Goal: Task Accomplishment & Management: Complete application form

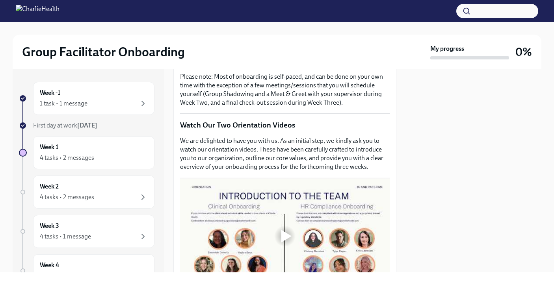
scroll to position [289, 0]
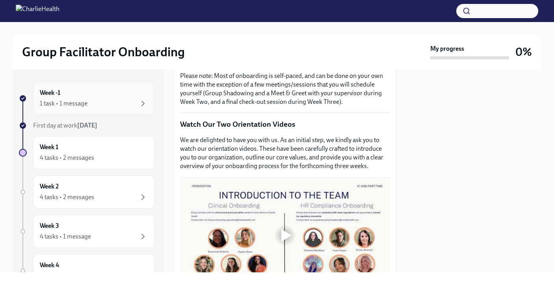
click at [109, 88] on div "Week -1 1 task • 1 message" at bounding box center [93, 98] width 121 height 33
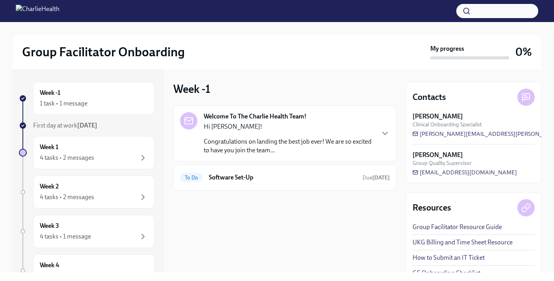
click at [281, 133] on div "Hi [PERSON_NAME]! Congratulations on landing the best job ever! We are so excit…" at bounding box center [289, 138] width 170 height 32
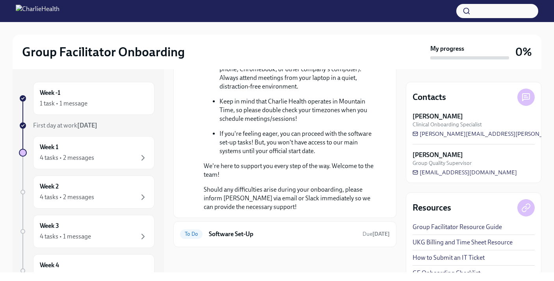
scroll to position [406, 0]
click at [276, 238] on h6 "Software Set-Up" at bounding box center [282, 234] width 147 height 9
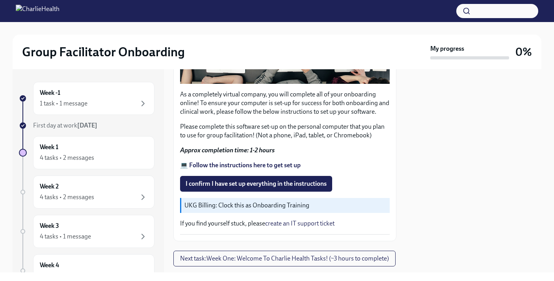
scroll to position [244, 0]
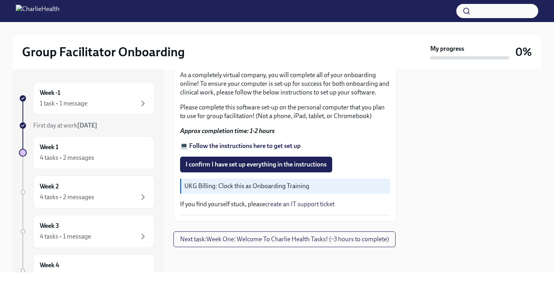
click at [266, 144] on strong "💻 Follow the instructions here to get set up" at bounding box center [240, 145] width 120 height 7
click at [261, 162] on span "I confirm I have set up everything in the instructions" at bounding box center [255, 165] width 141 height 8
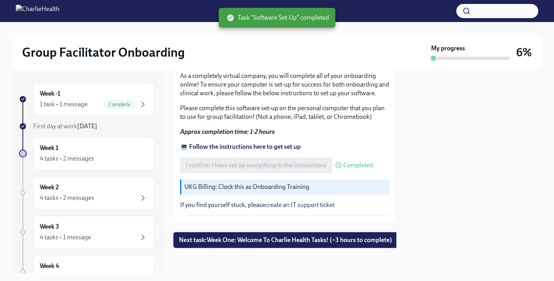
click at [244, 242] on span "Next task : Week One: Welcome To Charlie Health Tasks! (~3 hours to complete)" at bounding box center [285, 240] width 213 height 8
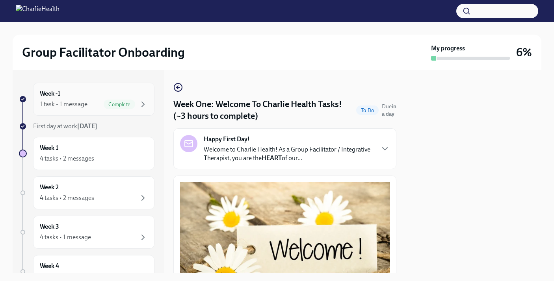
click at [75, 94] on div "Week -1 1 task • 1 message Complete" at bounding box center [94, 99] width 108 height 20
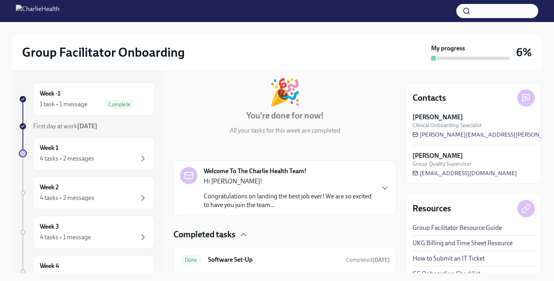
scroll to position [65, 0]
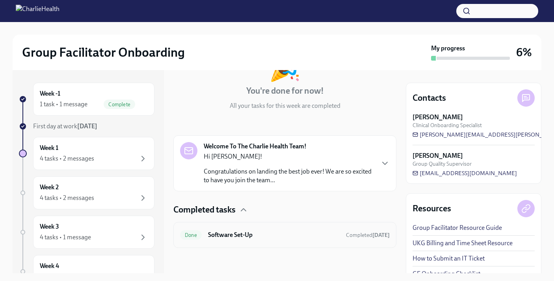
click at [268, 236] on h6 "Software Set-Up" at bounding box center [273, 235] width 131 height 9
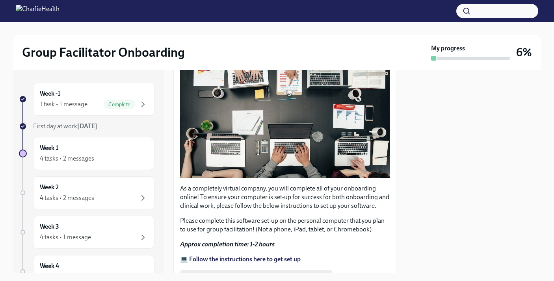
scroll to position [244, 0]
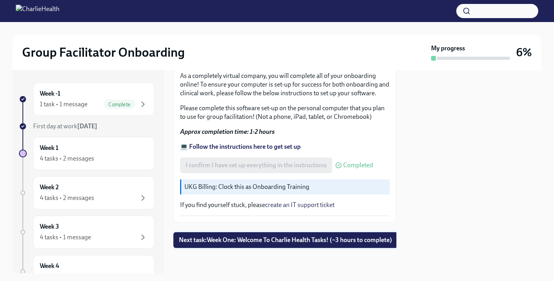
click at [276, 244] on button "Next task : Week One: Welcome To Charlie Health Tasks! (~3 hours to complete)" at bounding box center [285, 240] width 224 height 16
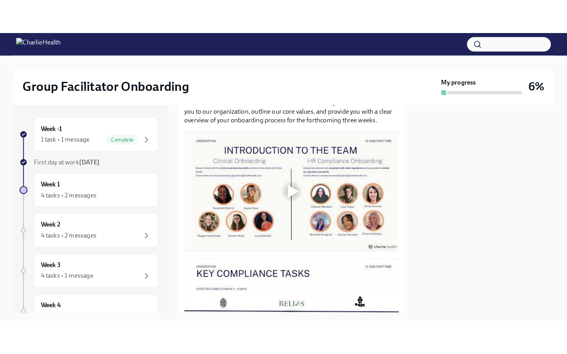
scroll to position [370, 0]
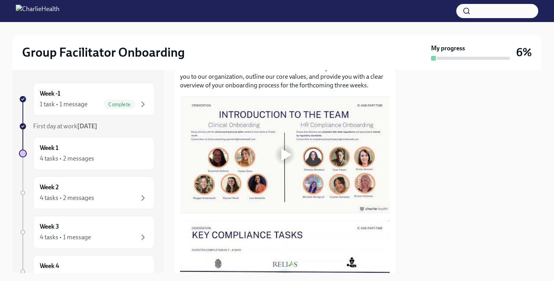
click at [285, 149] on div at bounding box center [286, 154] width 10 height 13
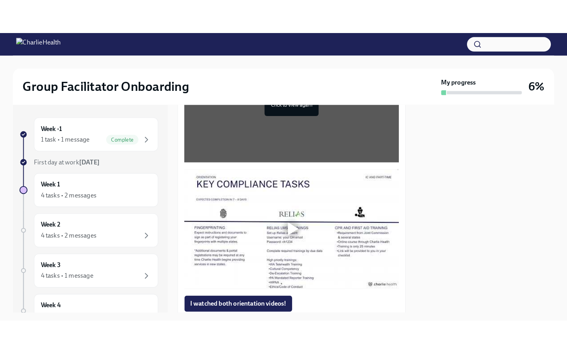
scroll to position [467, 0]
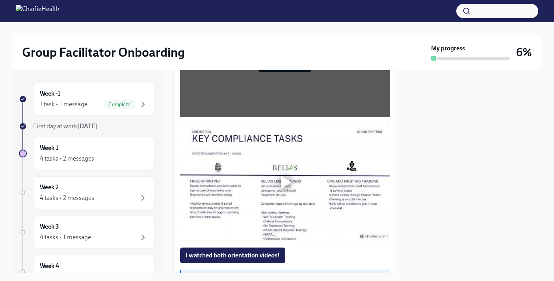
click at [285, 187] on div at bounding box center [286, 182] width 10 height 13
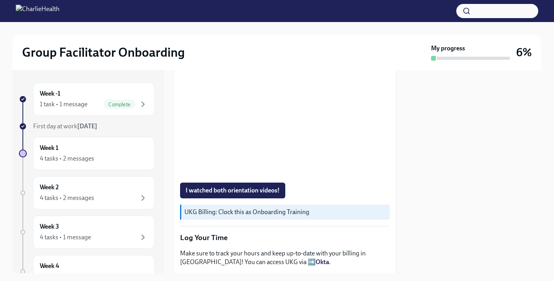
scroll to position [537, 0]
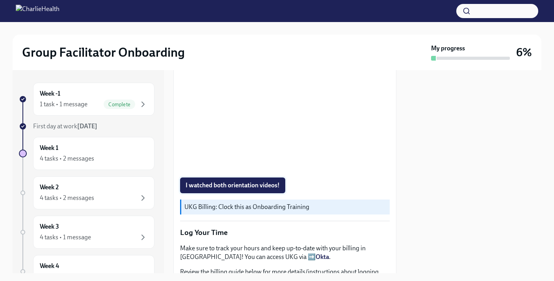
click at [254, 184] on span "I watched both orientation videos!" at bounding box center [232, 185] width 94 height 8
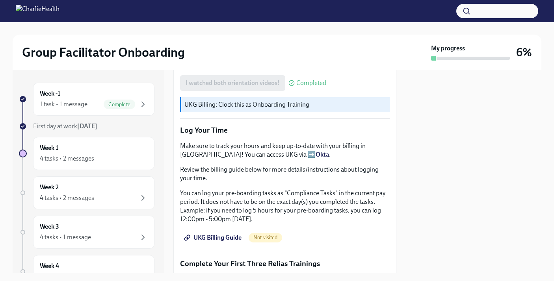
scroll to position [659, 0]
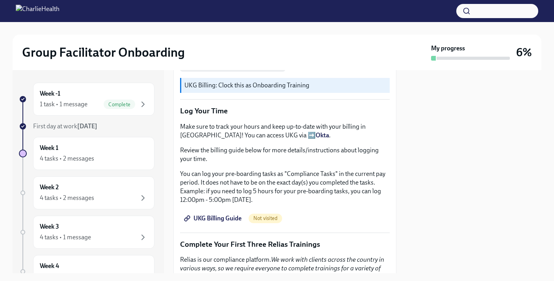
click at [224, 217] on span "UKG Billing Guide" at bounding box center [213, 219] width 56 height 8
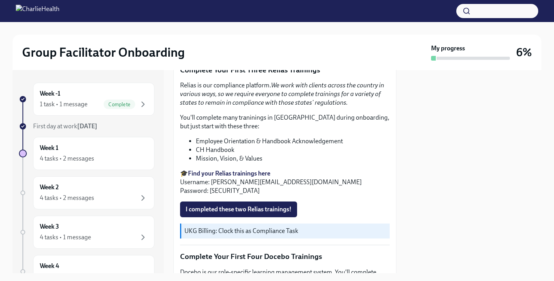
scroll to position [830, 0]
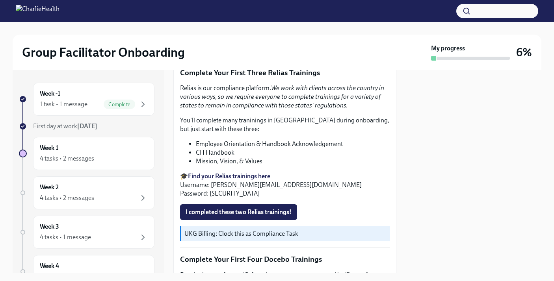
click at [244, 174] on strong "Find your Relias trainings here" at bounding box center [229, 175] width 82 height 7
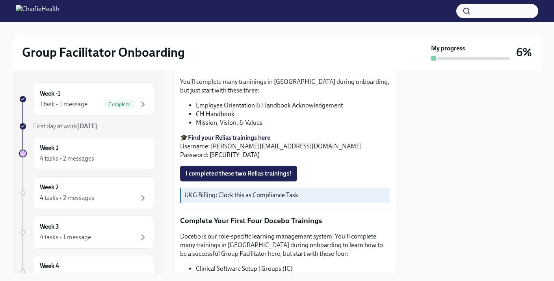
scroll to position [871, 0]
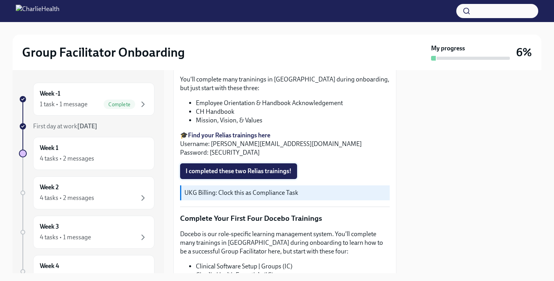
click at [246, 171] on span "I completed these two Relias trainings!" at bounding box center [238, 171] width 106 height 8
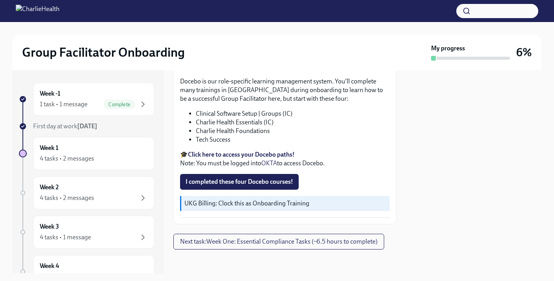
scroll to position [1026, 0]
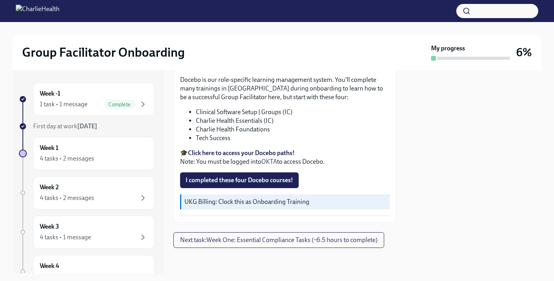
click at [251, 152] on strong "Click here to access your Docebo paths!" at bounding box center [241, 152] width 107 height 7
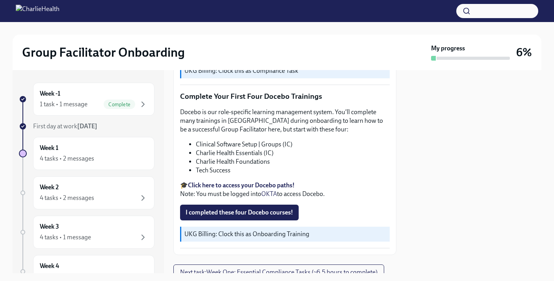
scroll to position [993, 0]
